Goal: Find specific page/section: Find specific page/section

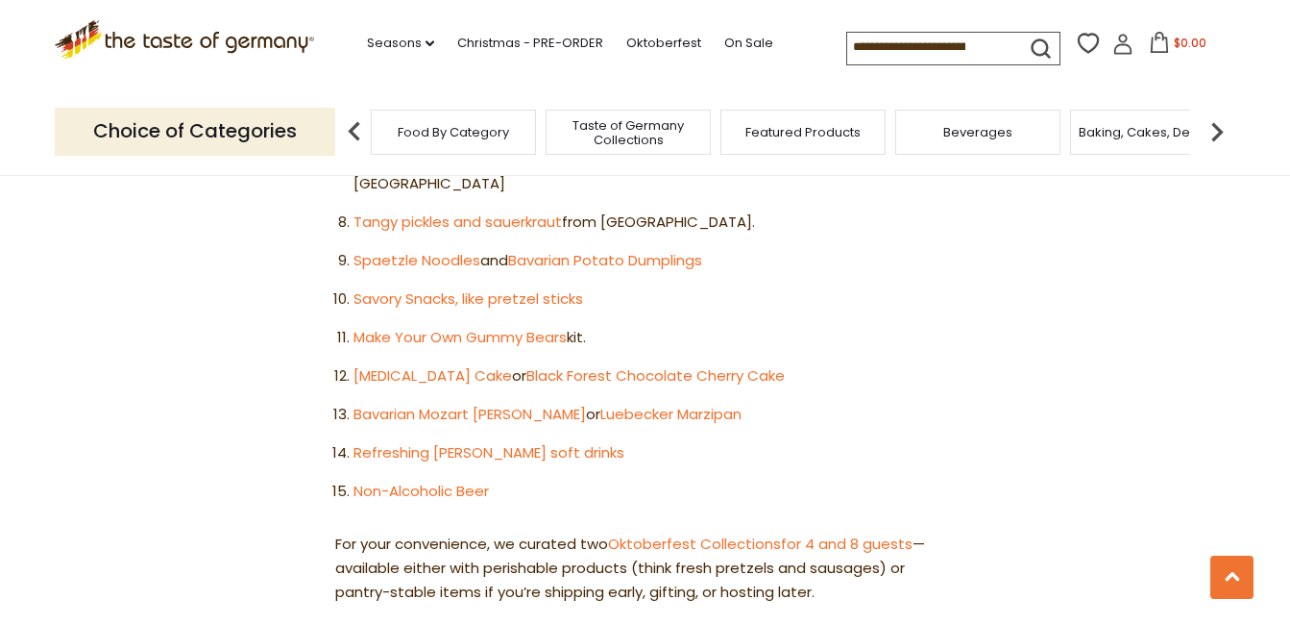
scroll to position [1441, 0]
click at [414, 364] on link "[MEDICAL_DATA] Cake" at bounding box center [433, 374] width 159 height 20
click at [569, 364] on link "Black Forest Chocolate Cherry Cake" at bounding box center [656, 374] width 258 height 20
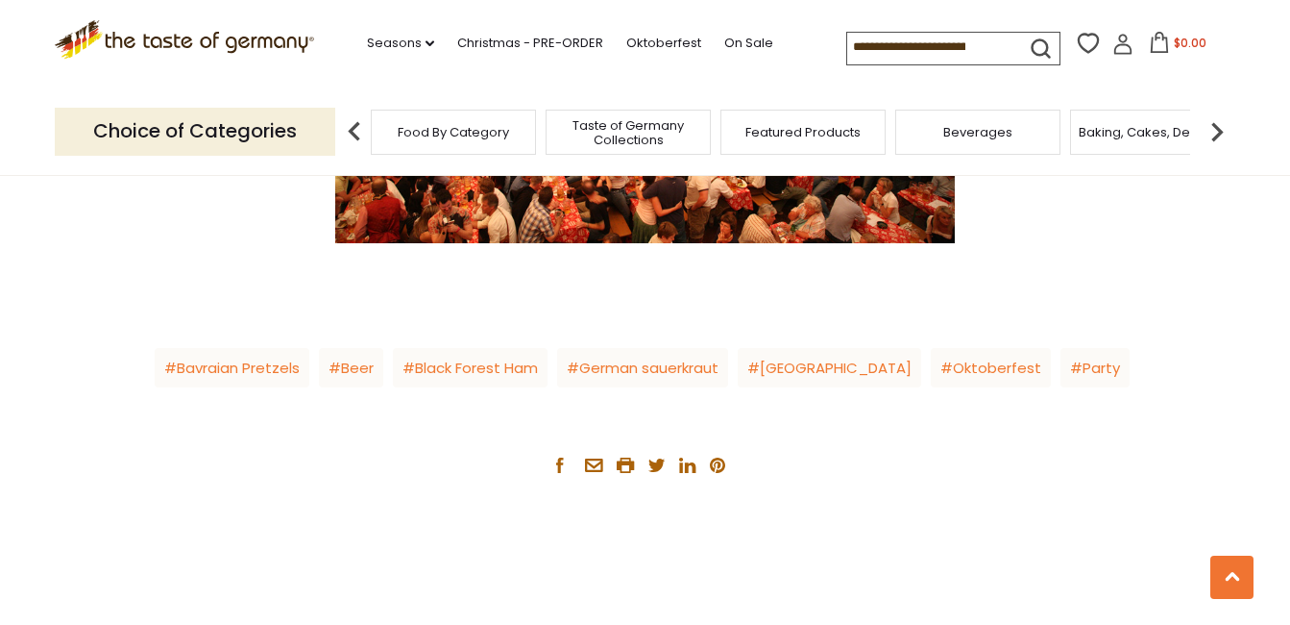
scroll to position [3267, 0]
